Goal: Task Accomplishment & Management: Use online tool/utility

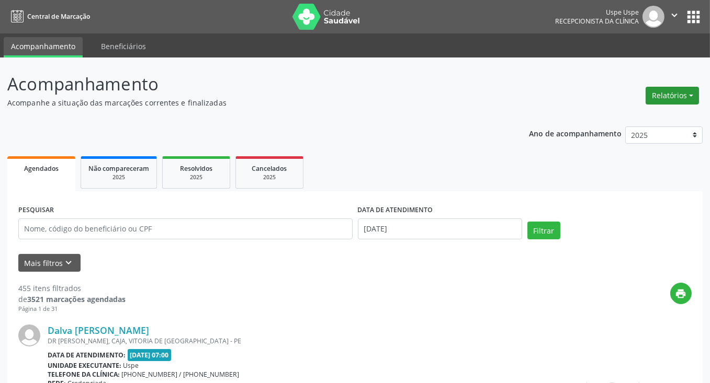
click at [685, 94] on button "Relatórios" at bounding box center [671, 96] width 53 height 18
click at [623, 114] on link "Agendamentos" at bounding box center [643, 117] width 112 height 15
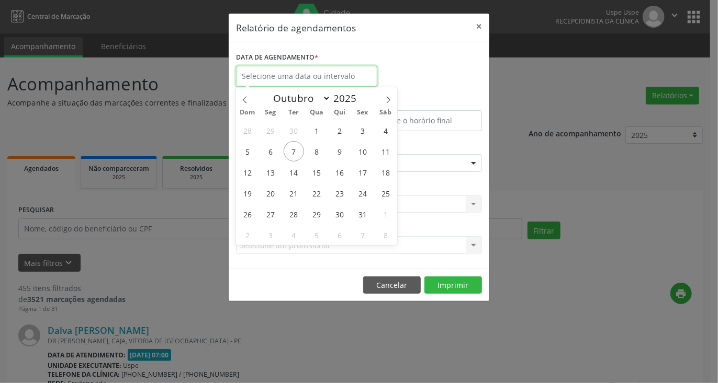
click at [302, 77] on input "text" at bounding box center [306, 76] width 141 height 21
click at [317, 149] on span "8" at bounding box center [316, 151] width 20 height 20
type input "08/10/2025"
click at [317, 149] on span "8" at bounding box center [316, 151] width 20 height 20
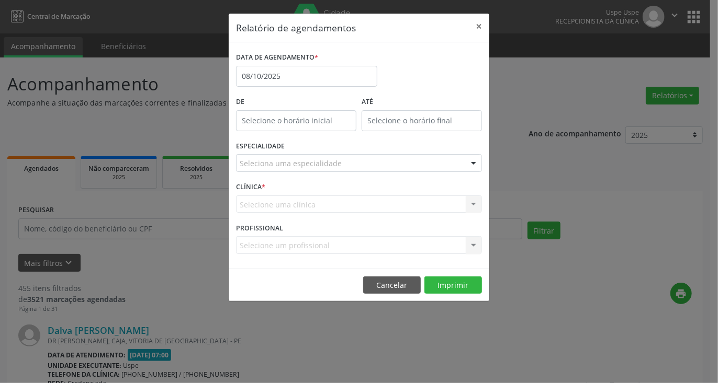
click at [339, 162] on div "Seleciona uma especialidade" at bounding box center [359, 163] width 246 height 18
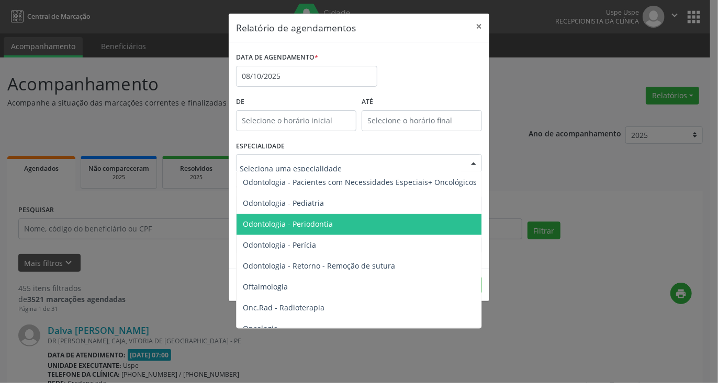
scroll to position [1464, 0]
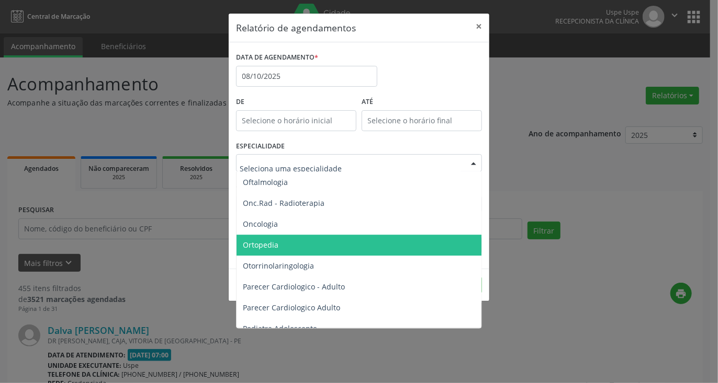
click at [279, 244] on span "Ortopedia" at bounding box center [359, 245] width 246 height 21
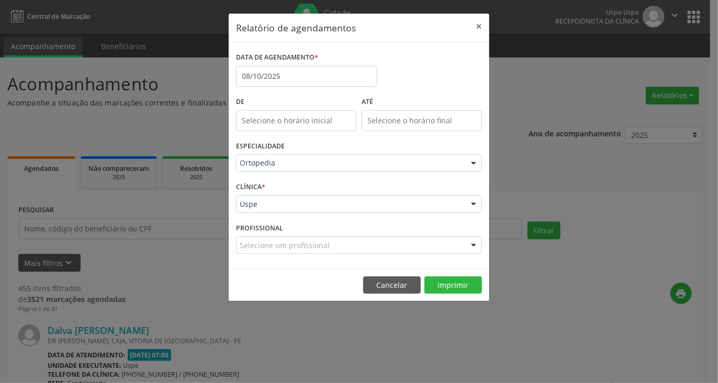
click at [411, 246] on div "Selecione um profissional" at bounding box center [359, 245] width 246 height 18
click at [346, 246] on input "text" at bounding box center [350, 250] width 221 height 21
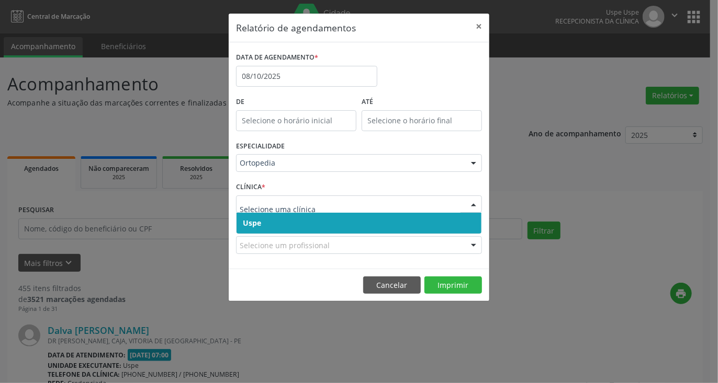
click at [300, 224] on span "Uspe" at bounding box center [358, 223] width 245 height 21
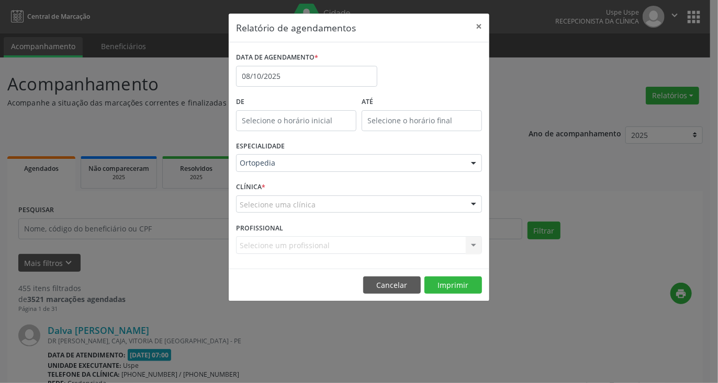
click at [300, 234] on div "PROFISSIONAL Selecione um profissional Nenhum resultado encontrado para: " " Nã…" at bounding box center [358, 240] width 251 height 41
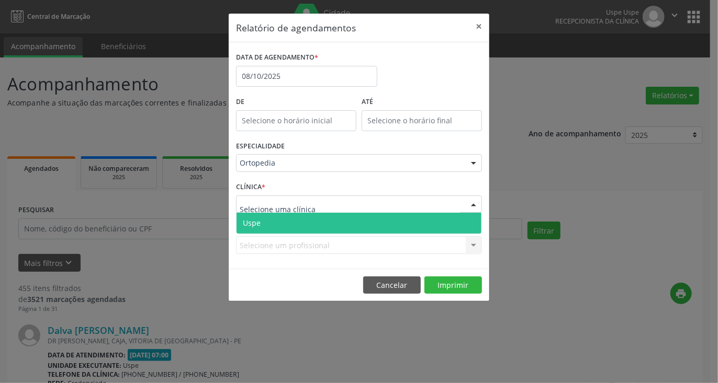
click at [289, 216] on span "Uspe" at bounding box center [358, 223] width 245 height 21
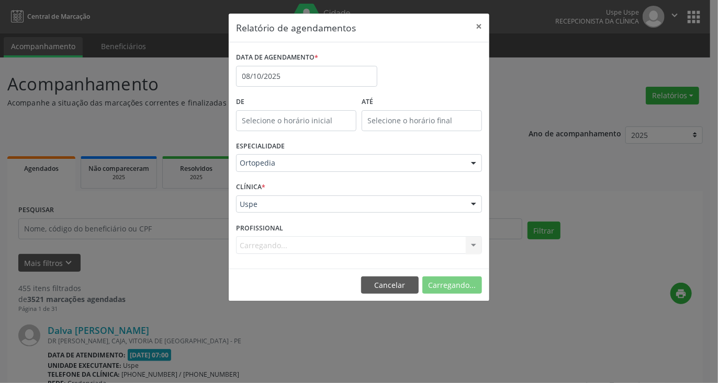
click at [286, 246] on div "Carregando... Nenhum resultado encontrado para: " " Não há nenhuma opção para s…" at bounding box center [359, 245] width 246 height 18
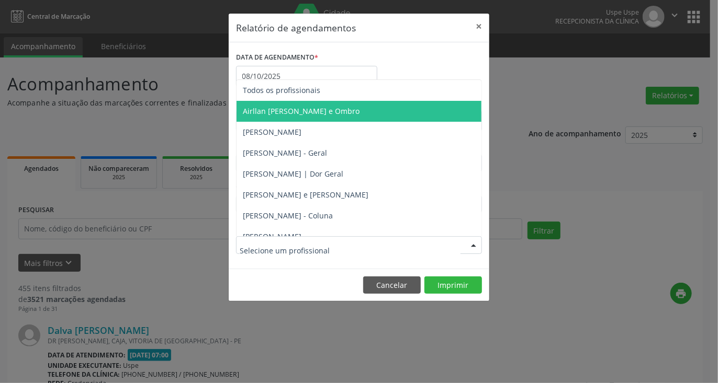
click at [283, 111] on span "Airllan [PERSON_NAME] e Ombro" at bounding box center [301, 111] width 117 height 10
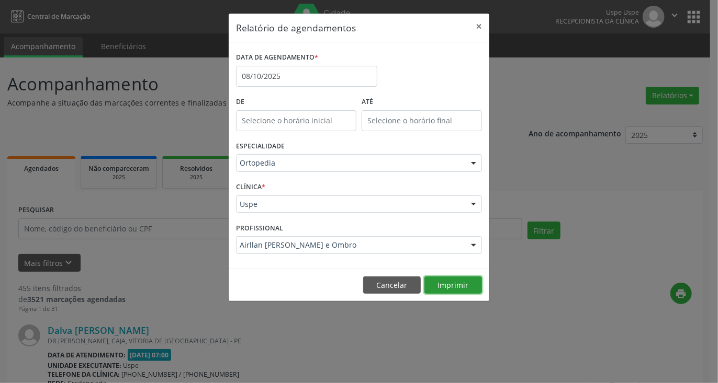
click at [464, 283] on button "Imprimir" at bounding box center [453, 286] width 58 height 18
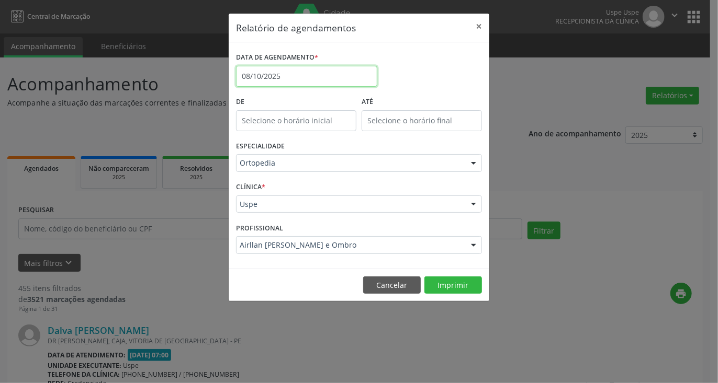
click at [288, 75] on input "08/10/2025" at bounding box center [306, 76] width 141 height 21
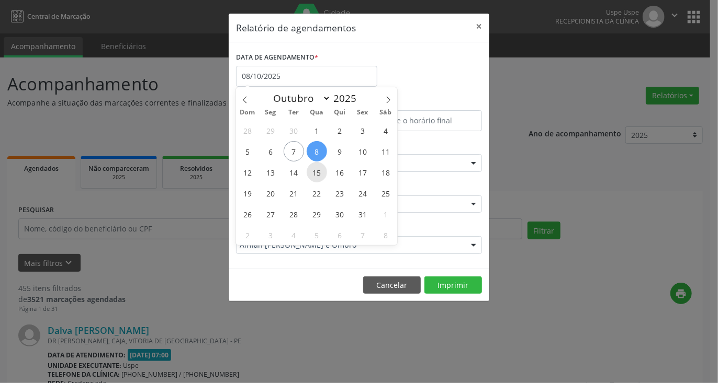
click at [319, 177] on span "15" at bounding box center [316, 172] width 20 height 20
type input "[DATE]"
click at [319, 176] on span "15" at bounding box center [316, 172] width 20 height 20
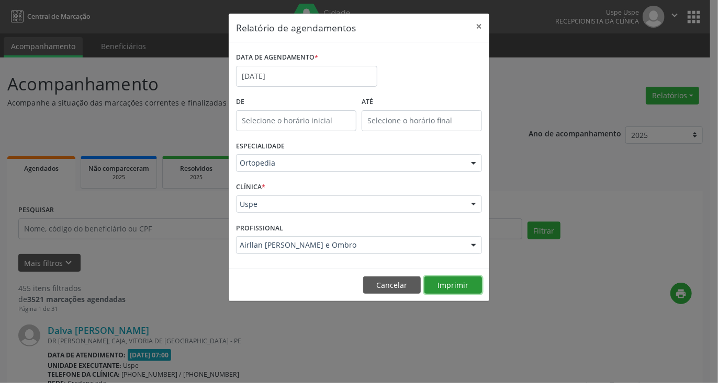
click at [447, 282] on button "Imprimir" at bounding box center [453, 286] width 58 height 18
click at [314, 65] on label "DATA DE AGENDAMENTO *" at bounding box center [277, 58] width 82 height 16
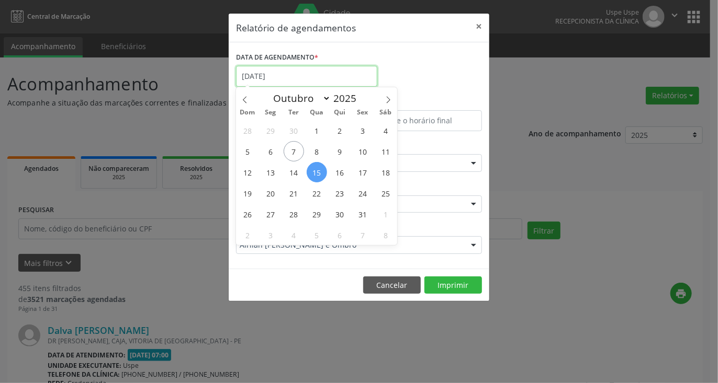
click at [314, 74] on input "[DATE]" at bounding box center [306, 76] width 141 height 21
click at [314, 194] on span "22" at bounding box center [316, 193] width 20 height 20
type input "[DATE]"
click at [314, 194] on span "22" at bounding box center [316, 193] width 20 height 20
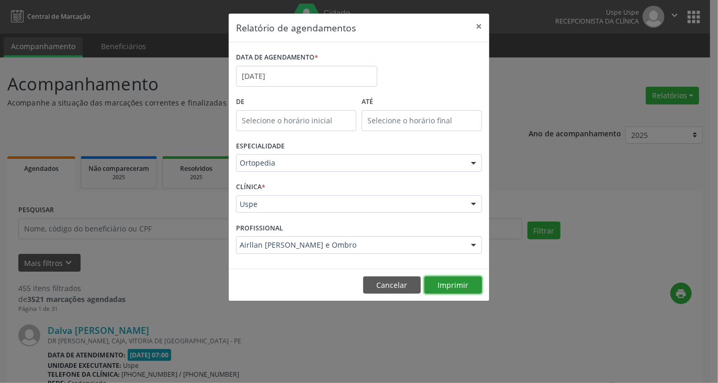
click at [449, 292] on button "Imprimir" at bounding box center [453, 286] width 58 height 18
